Goal: Contribute content: Add original content to the website for others to see

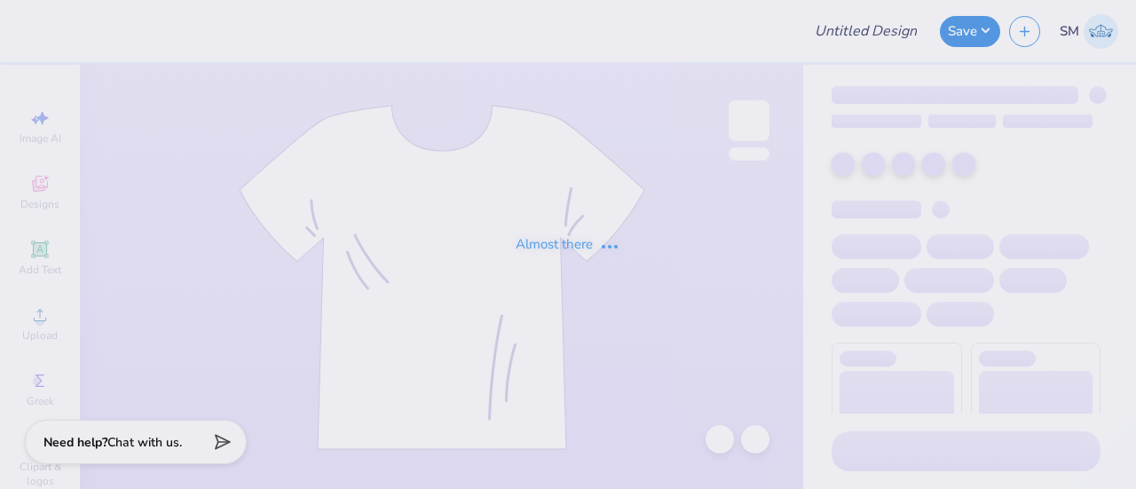
type input "aoe sweatshirt for set"
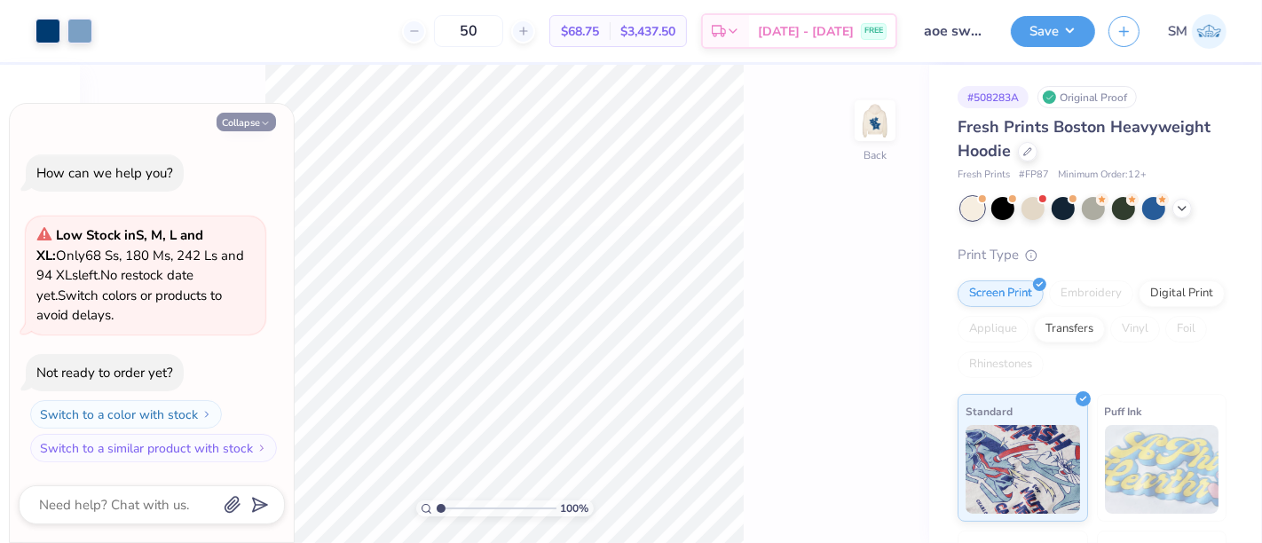
click at [242, 123] on button "Collapse" at bounding box center [246, 122] width 59 height 19
type textarea "x"
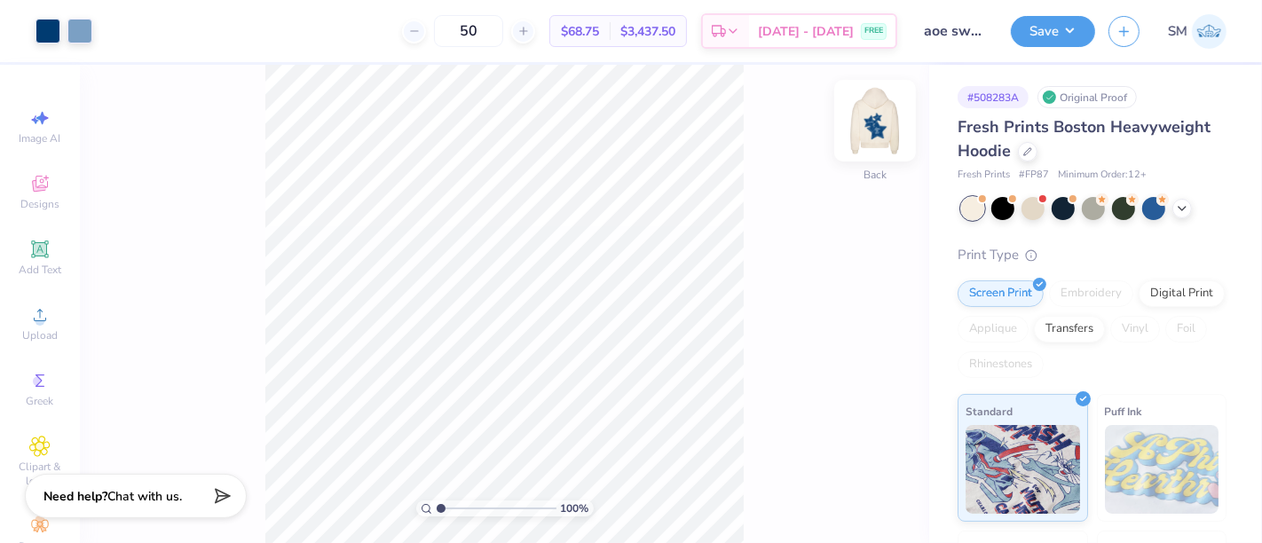
click at [881, 130] on img at bounding box center [875, 120] width 71 height 71
click at [895, 122] on div "100 % Back" at bounding box center [504, 304] width 849 height 478
click at [877, 121] on img at bounding box center [875, 120] width 71 height 71
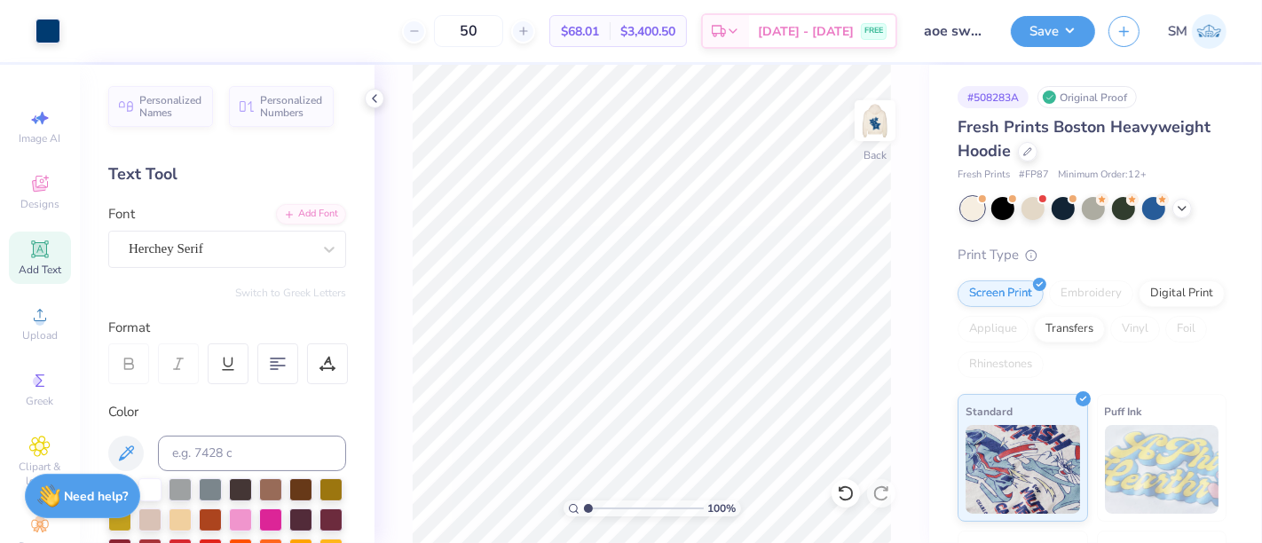
type input "1.8"
click at [849, 488] on icon at bounding box center [845, 493] width 15 height 16
click at [849, 488] on icon at bounding box center [846, 494] width 18 height 18
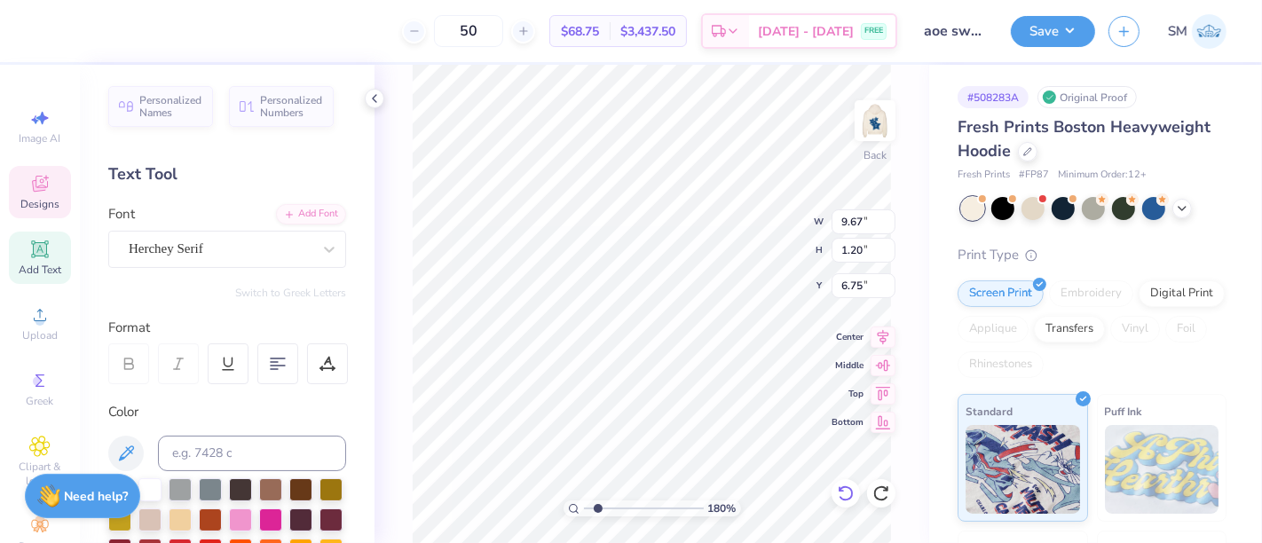
scroll to position [16, 4]
type textarea "Clemson, SC"
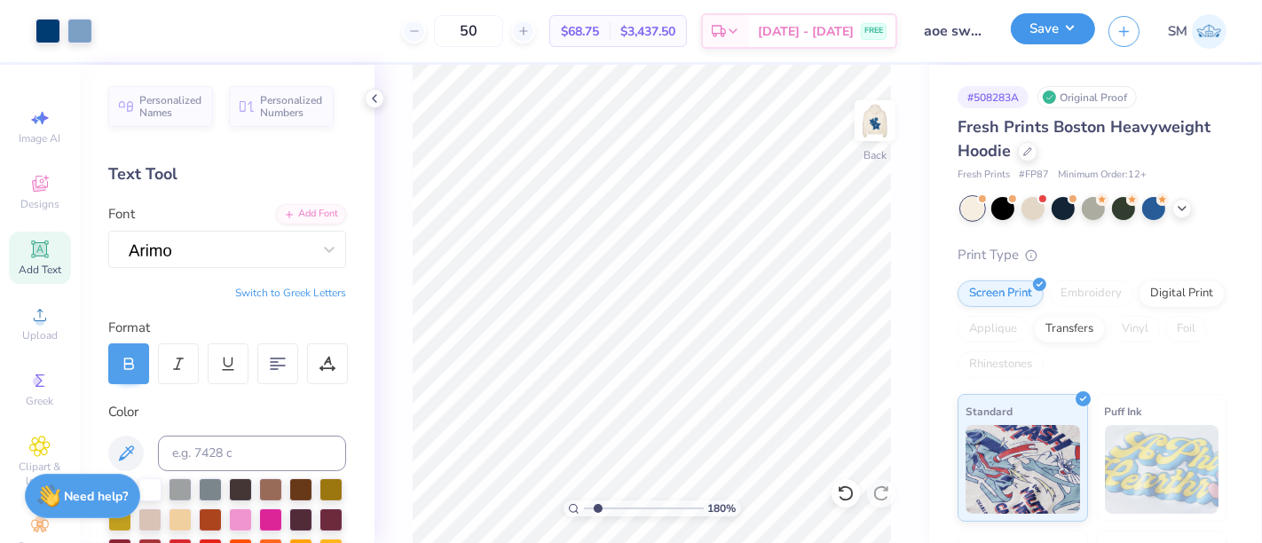
click at [1050, 20] on button "Save" at bounding box center [1053, 28] width 84 height 31
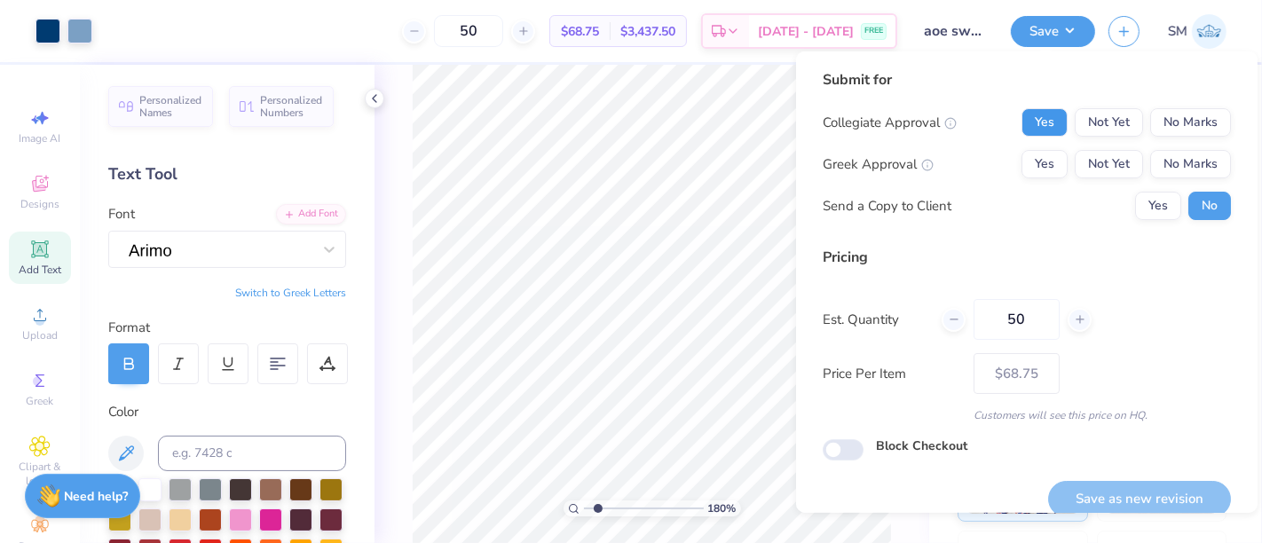
click at [1031, 120] on button "Yes" at bounding box center [1044, 122] width 46 height 28
click at [1135, 120] on button "No Marks" at bounding box center [1190, 122] width 81 height 28
drag, startPoint x: 1013, startPoint y: 157, endPoint x: 1072, endPoint y: 187, distance: 65.9
click at [1021, 161] on button "Yes" at bounding box center [1044, 164] width 46 height 28
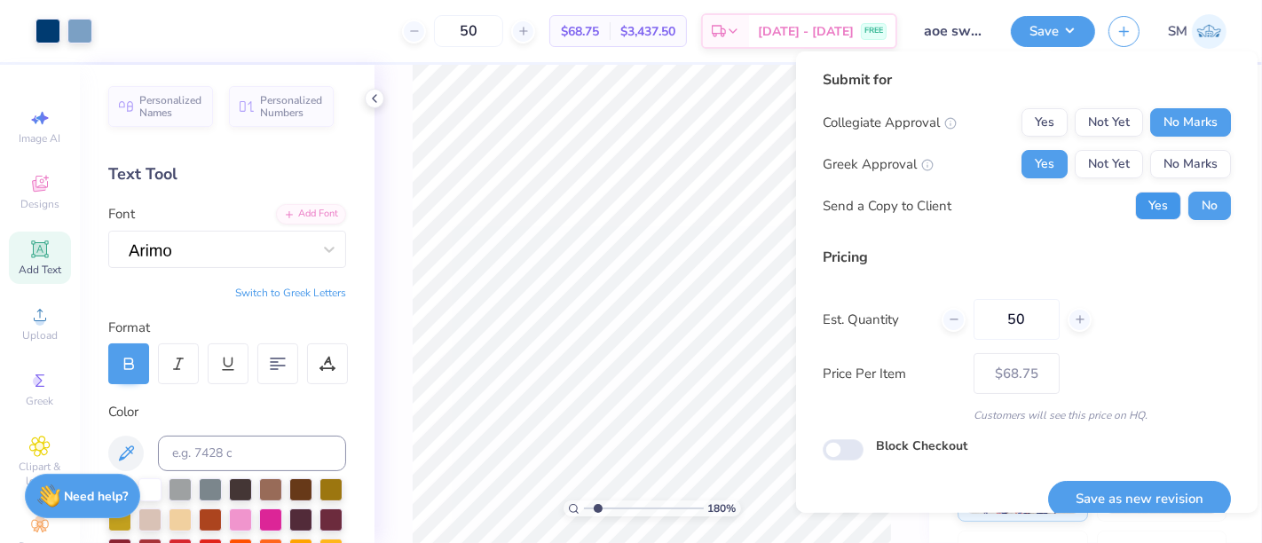
click at [1135, 218] on button "Yes" at bounding box center [1158, 206] width 46 height 28
click at [1135, 488] on button "Save as new revision" at bounding box center [1139, 499] width 183 height 36
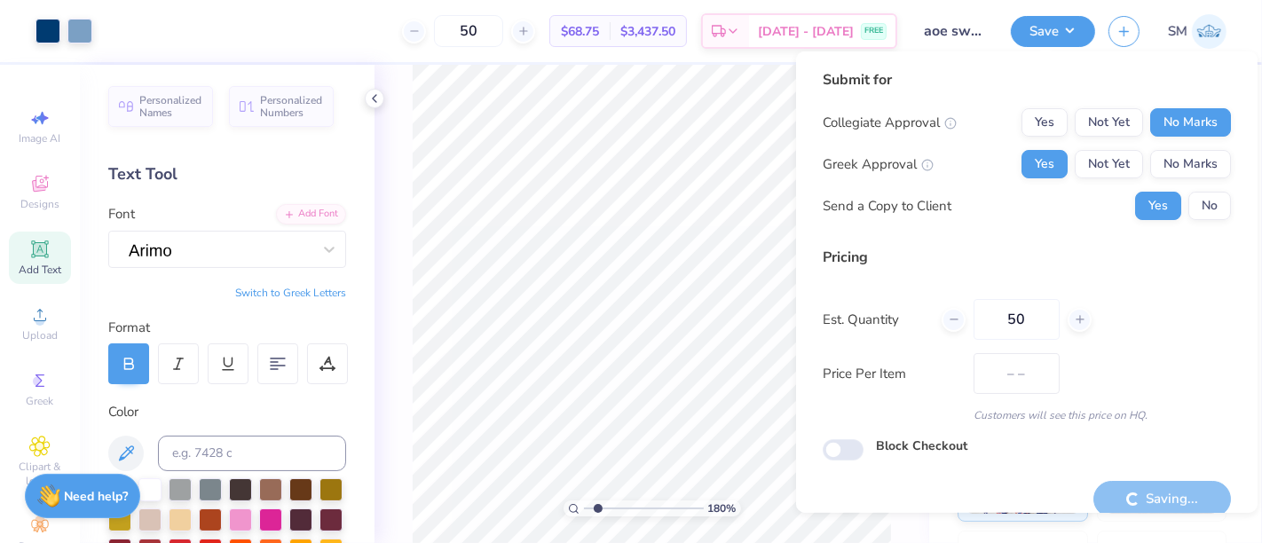
type input "$68.75"
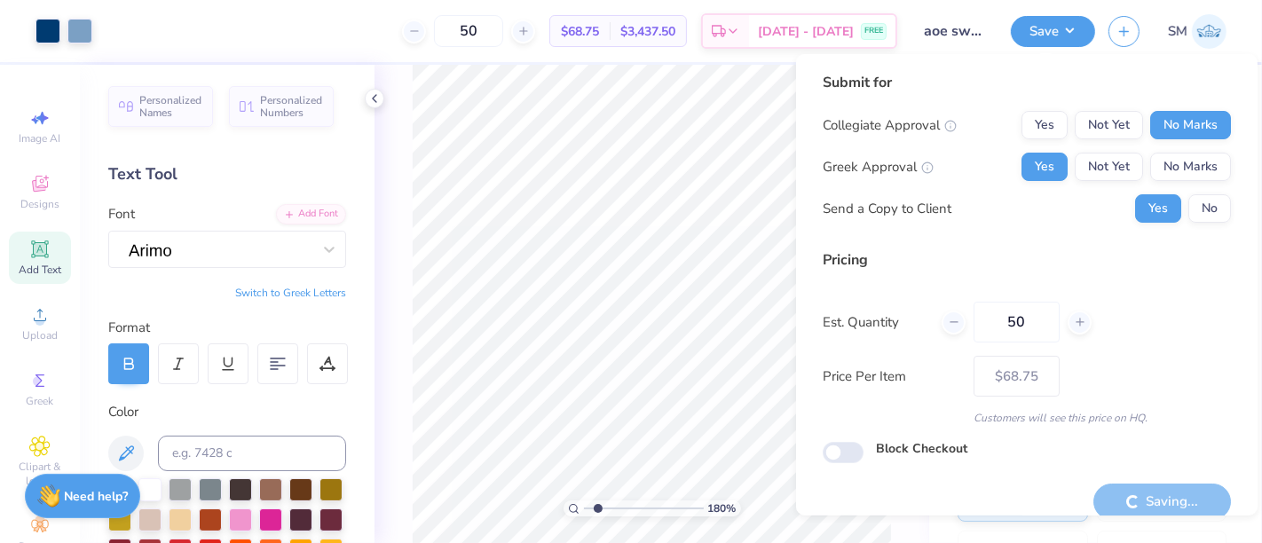
scroll to position [20, 0]
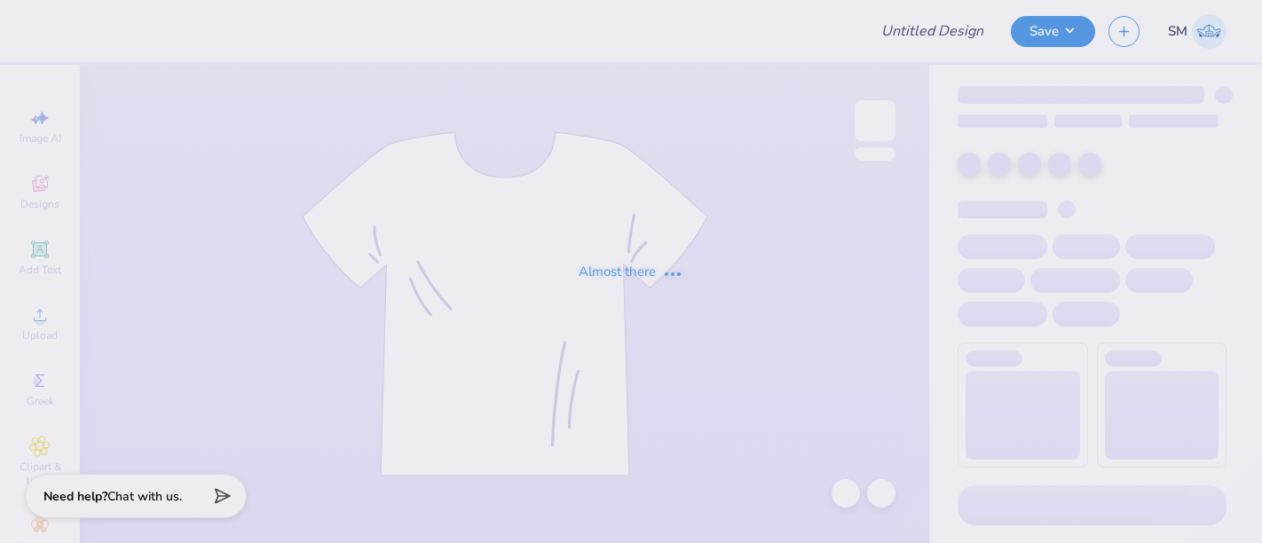
type input "SOD Hat"
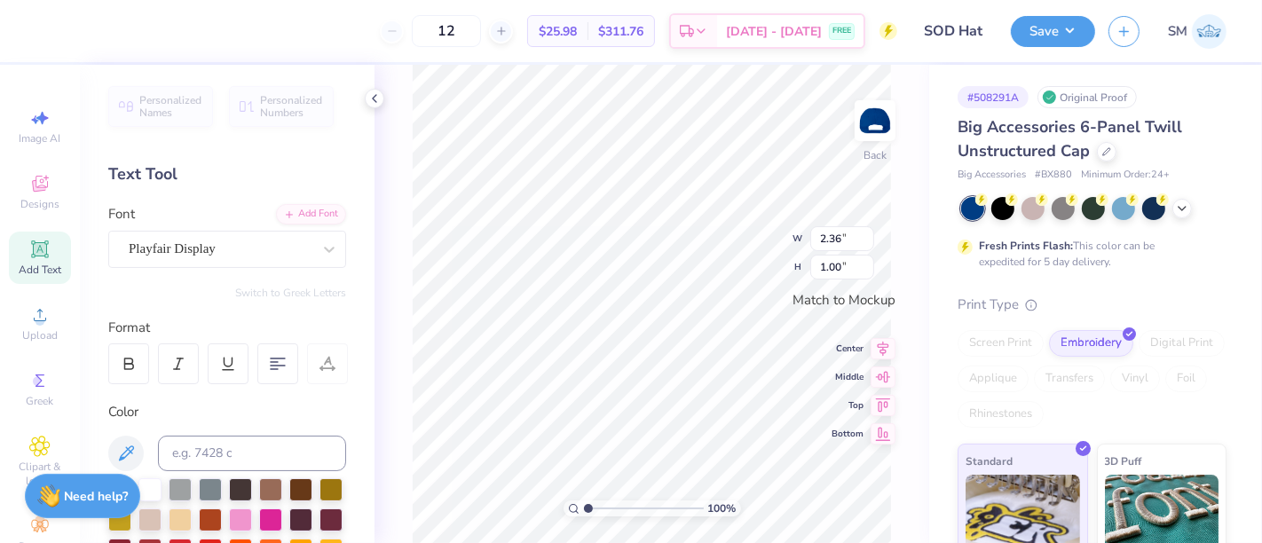
scroll to position [16, 2]
type textarea "[GEOGRAPHIC_DATA], [US_STATE]"
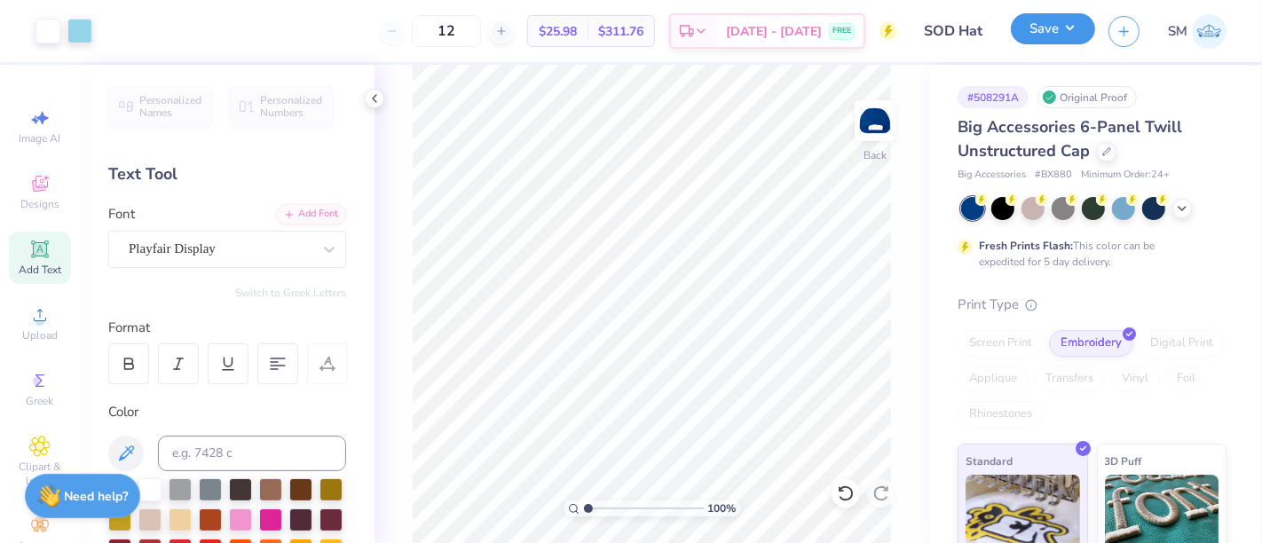
click at [1075, 16] on button "Save" at bounding box center [1053, 28] width 84 height 31
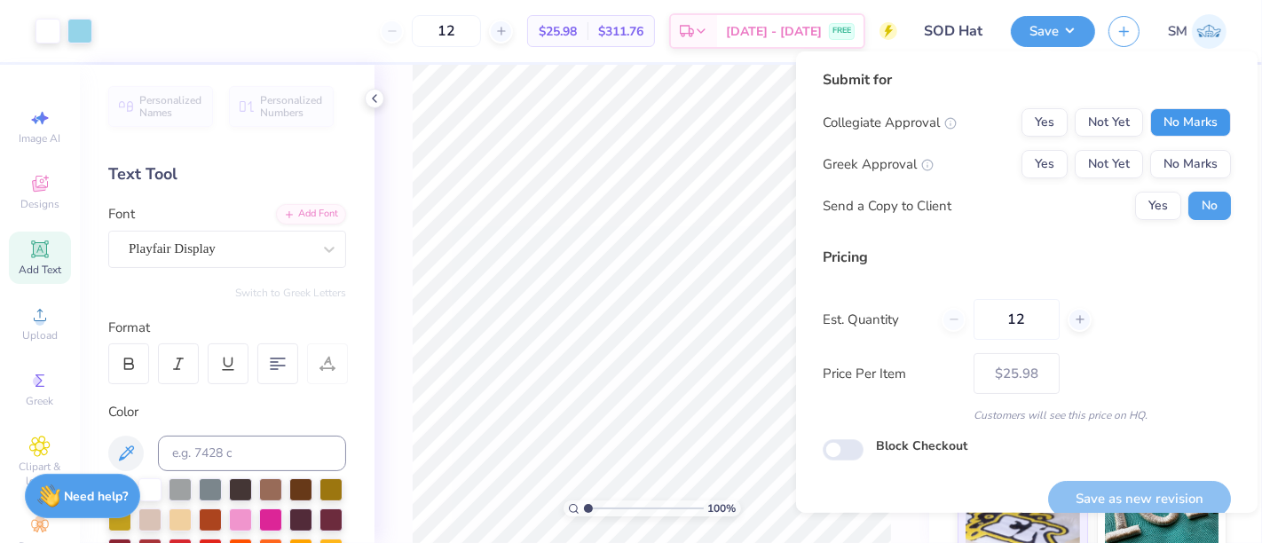
click at [1183, 125] on button "No Marks" at bounding box center [1190, 122] width 81 height 28
click at [1176, 169] on button "No Marks" at bounding box center [1190, 164] width 81 height 28
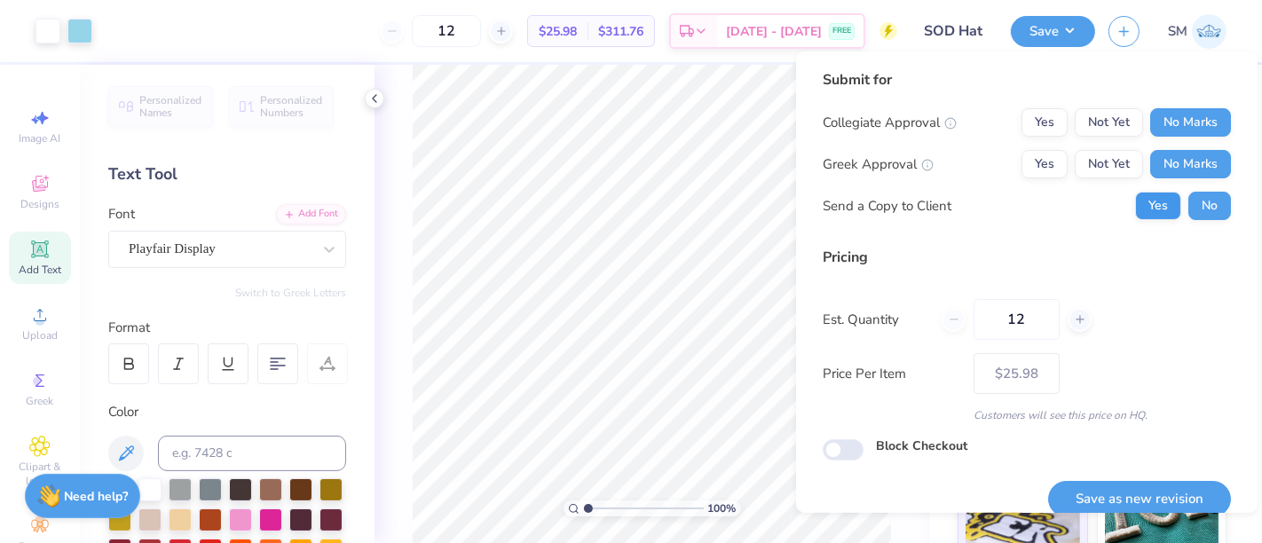
drag, startPoint x: 1129, startPoint y: 224, endPoint x: 1143, endPoint y: 214, distance: 17.2
click at [1129, 226] on div "Submit for Collegiate Approval Yes Not Yet No Marks Greek Approval Yes Not Yet …" at bounding box center [1027, 151] width 408 height 164
drag, startPoint x: 1145, startPoint y: 219, endPoint x: 1173, endPoint y: 314, distance: 99.1
click at [1142, 223] on div "Submit for Collegiate Approval Yes Not Yet No Marks Greek Approval Yes Not Yet …" at bounding box center [1027, 151] width 408 height 164
click at [1149, 208] on button "Yes" at bounding box center [1158, 206] width 46 height 28
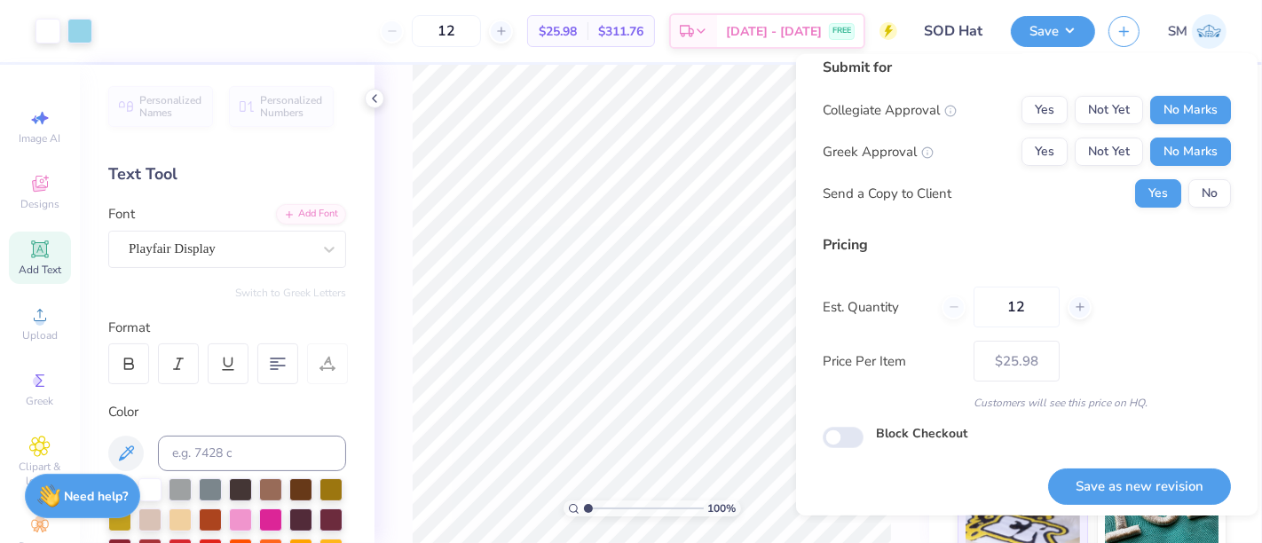
scroll to position [20, 0]
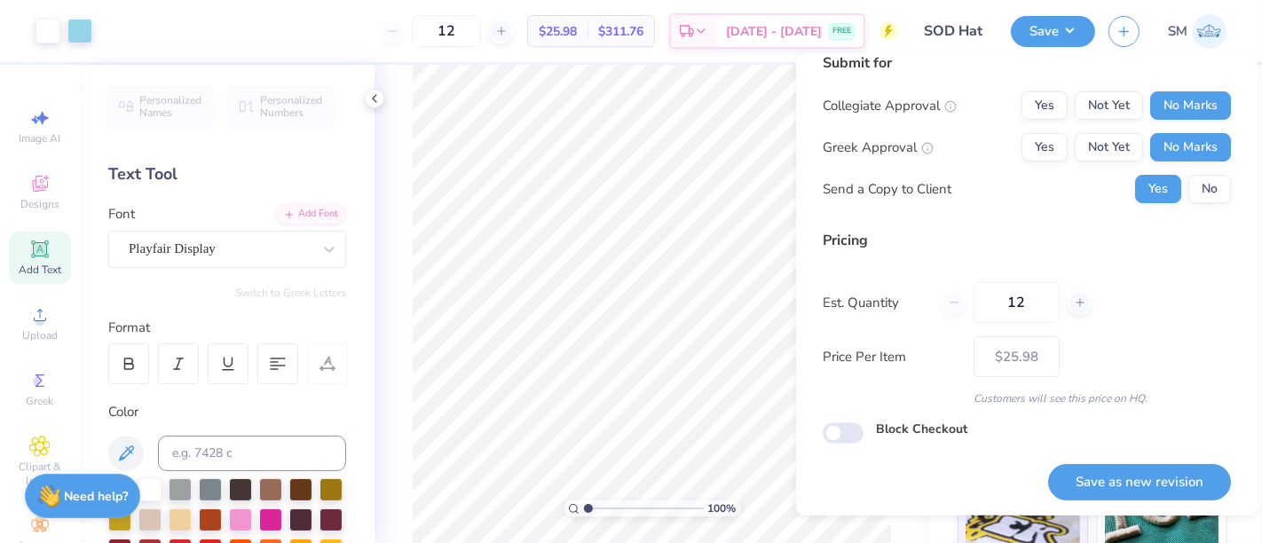
click at [1158, 482] on button "Save as new revision" at bounding box center [1139, 482] width 183 height 36
type input "$25.98"
